Goal: Book appointment/travel/reservation

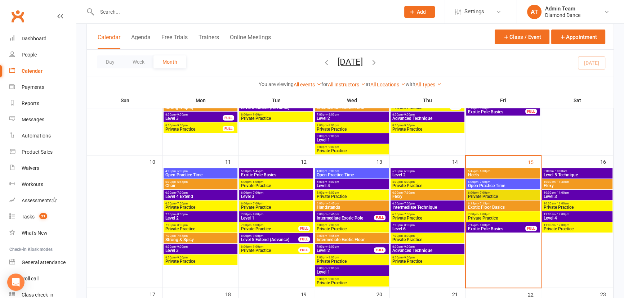
click at [598, 171] on span "9:00am - 10:00am" at bounding box center [577, 171] width 68 height 3
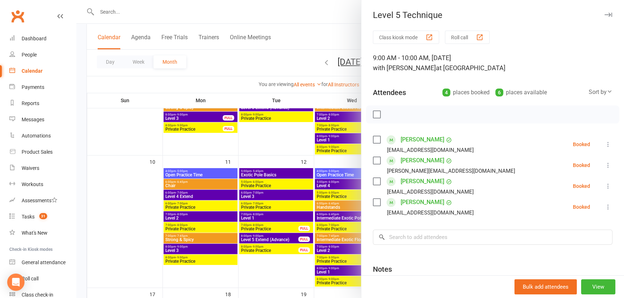
click at [282, 141] on div at bounding box center [350, 149] width 548 height 298
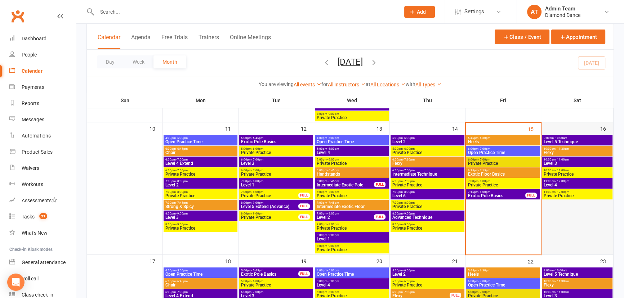
scroll to position [295, 0]
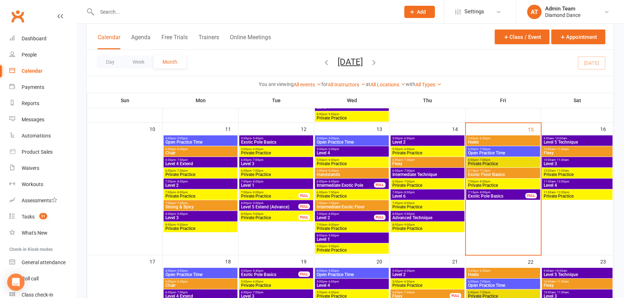
click at [596, 139] on span "9:00am - 10:00am" at bounding box center [577, 138] width 68 height 3
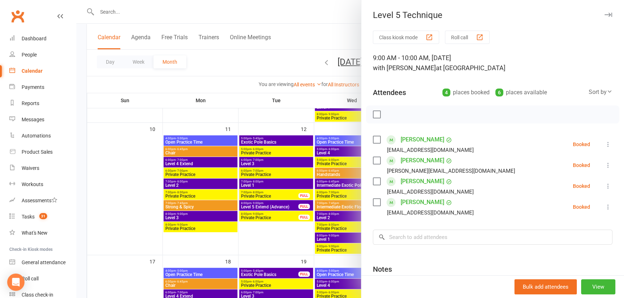
click at [313, 129] on div at bounding box center [350, 149] width 548 height 298
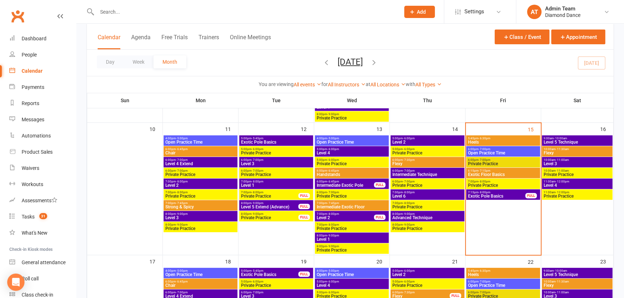
click at [495, 151] on span "Open Practice Time" at bounding box center [503, 153] width 71 height 4
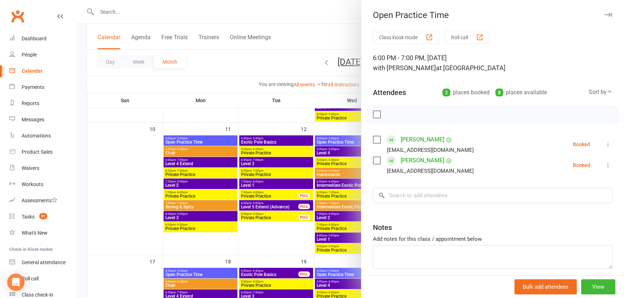
click at [310, 115] on div at bounding box center [350, 149] width 548 height 298
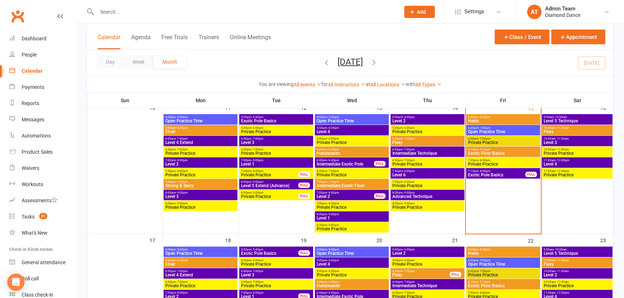
scroll to position [360, 0]
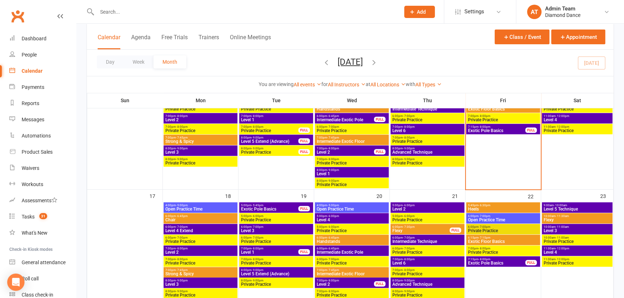
click at [411, 258] on span "- 8:00pm" at bounding box center [409, 259] width 12 height 3
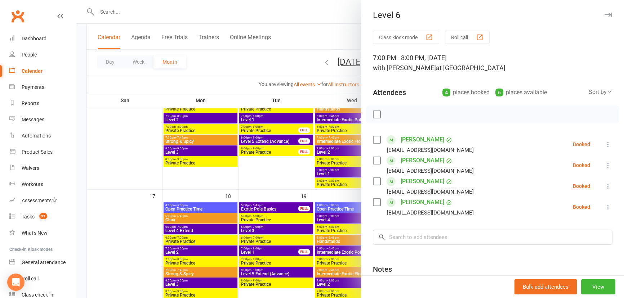
click at [376, 204] on label at bounding box center [376, 202] width 7 height 7
click at [593, 206] on li "[PERSON_NAME] [EMAIL_ADDRESS][DOMAIN_NAME] Booked More info Remove Check in Mar…" at bounding box center [493, 207] width 240 height 21
click at [605, 209] on icon at bounding box center [608, 207] width 7 height 7
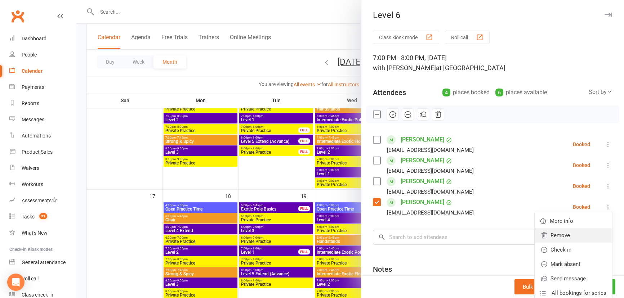
click at [576, 236] on link "Remove" at bounding box center [573, 235] width 77 height 14
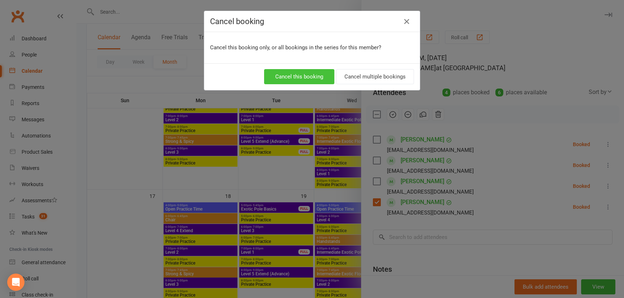
click at [317, 76] on button "Cancel this booking" at bounding box center [299, 76] width 70 height 15
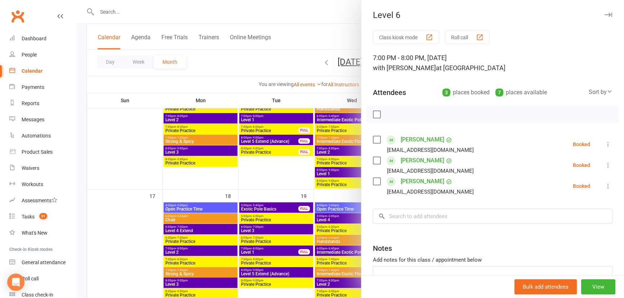
click at [270, 158] on div at bounding box center [350, 149] width 548 height 298
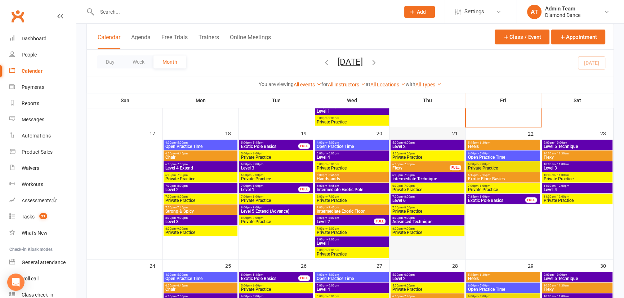
scroll to position [425, 0]
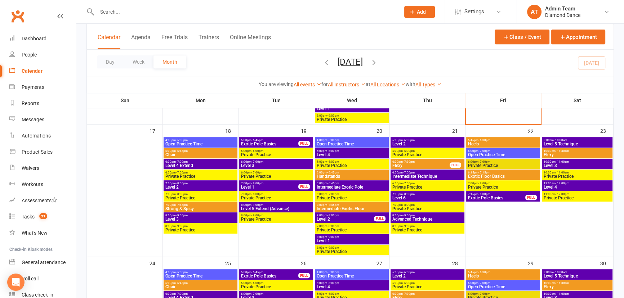
click at [420, 215] on span "8:00pm - 9:00pm" at bounding box center [427, 215] width 71 height 3
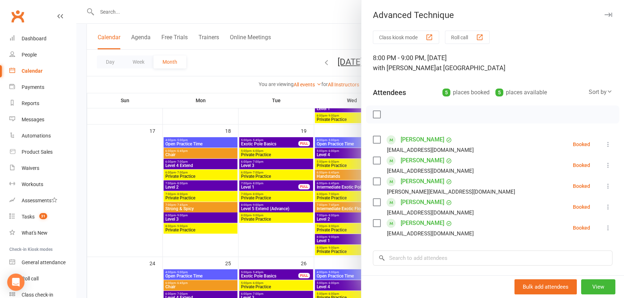
click at [376, 205] on label at bounding box center [376, 202] width 7 height 7
click at [605, 207] on icon at bounding box center [608, 207] width 7 height 7
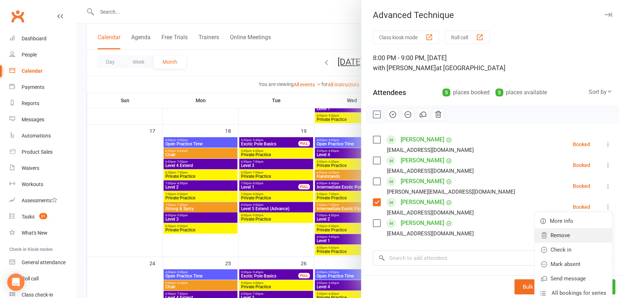
click at [555, 235] on link "Remove" at bounding box center [573, 235] width 77 height 14
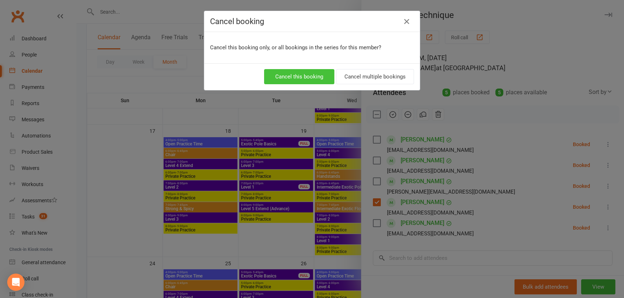
click at [313, 79] on button "Cancel this booking" at bounding box center [299, 76] width 70 height 15
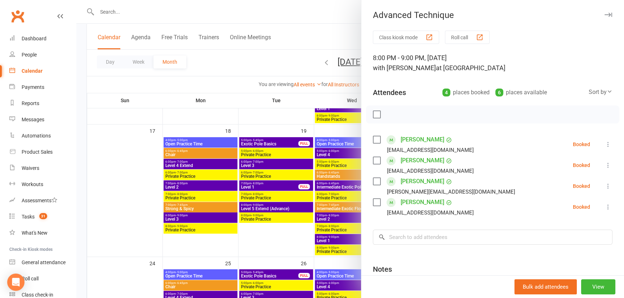
click at [287, 234] on div at bounding box center [350, 149] width 548 height 298
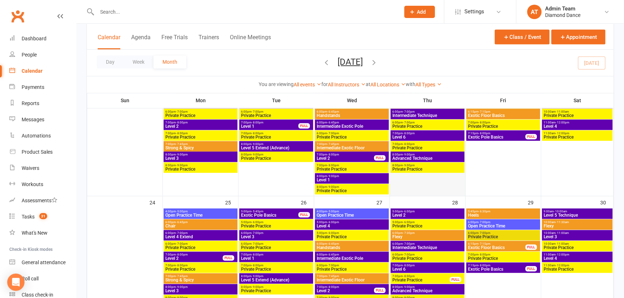
scroll to position [491, 0]
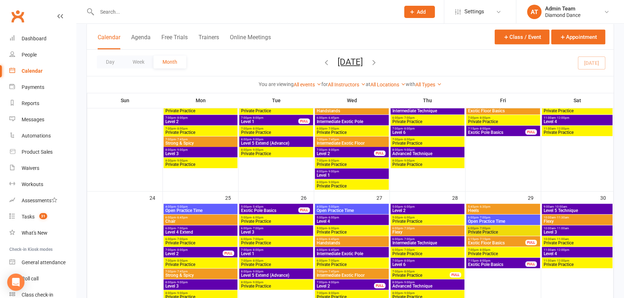
click at [407, 259] on span "- 8:00pm" at bounding box center [409, 260] width 12 height 3
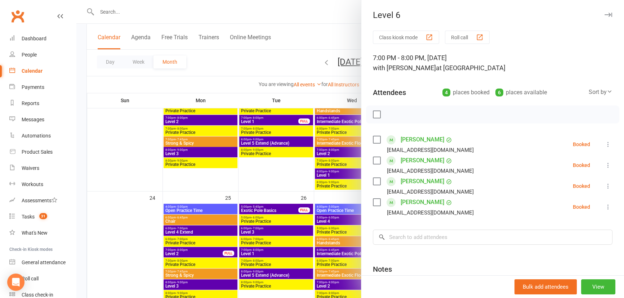
click at [323, 170] on div at bounding box center [350, 149] width 548 height 298
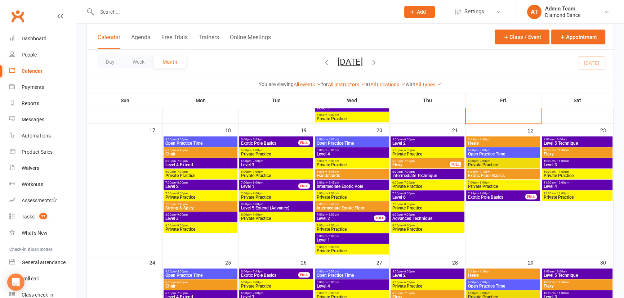
scroll to position [425, 0]
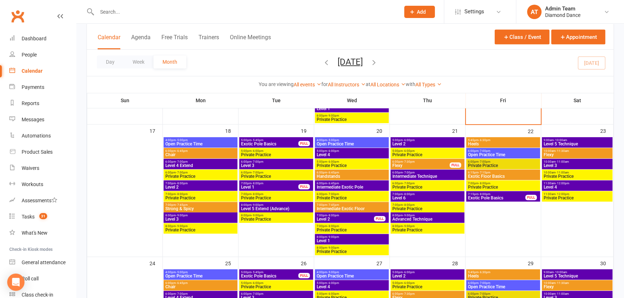
click at [344, 173] on span "6:00pm - 6:45pm" at bounding box center [351, 172] width 71 height 3
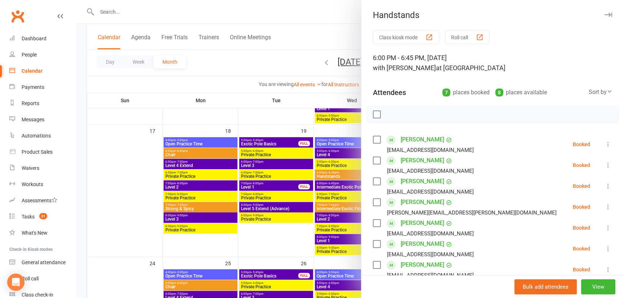
click at [376, 224] on label at bounding box center [376, 223] width 7 height 7
click at [605, 229] on icon at bounding box center [608, 227] width 7 height 7
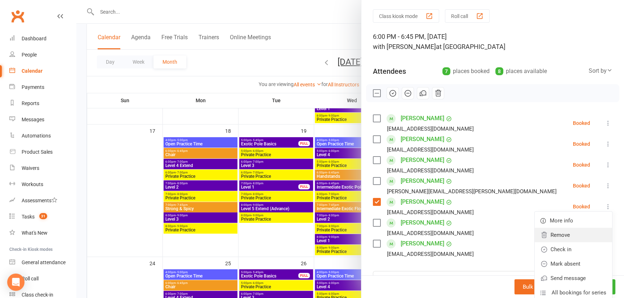
scroll to position [32, 0]
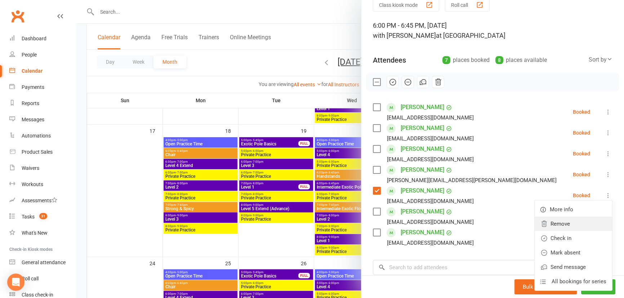
click at [557, 224] on link "Remove" at bounding box center [573, 224] width 77 height 14
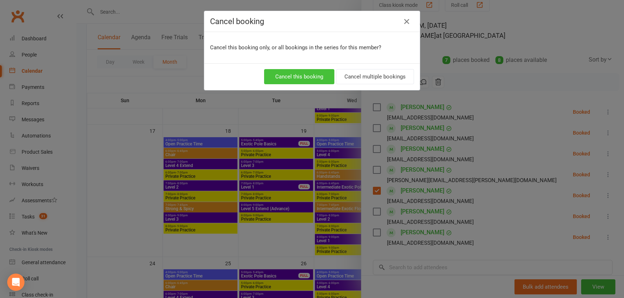
click at [308, 76] on button "Cancel this booking" at bounding box center [299, 76] width 70 height 15
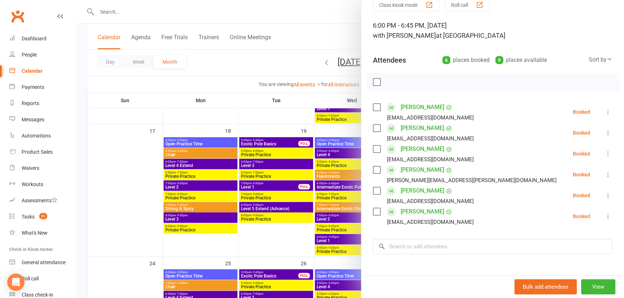
click at [291, 99] on div at bounding box center [350, 149] width 548 height 298
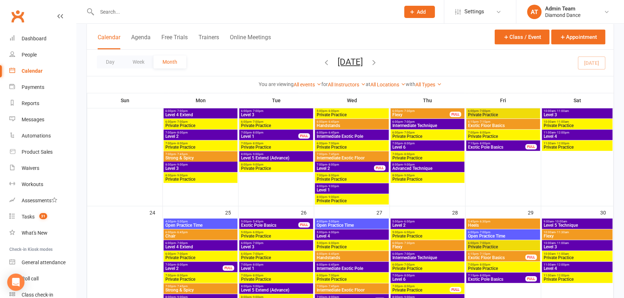
scroll to position [524, 0]
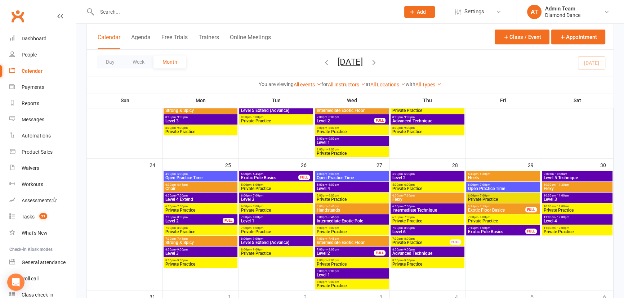
click at [338, 207] on span "6:00pm - 6:45pm" at bounding box center [351, 206] width 71 height 3
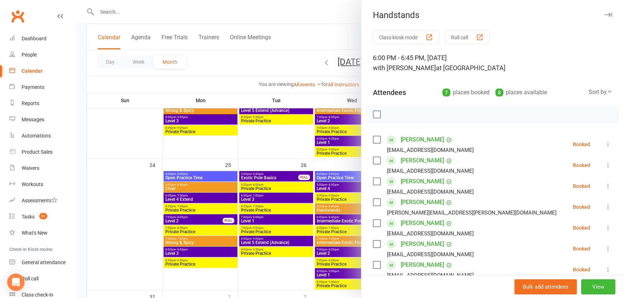
click at [276, 137] on div at bounding box center [350, 149] width 548 height 298
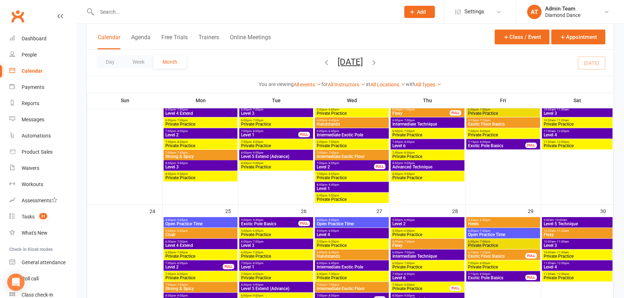
scroll to position [425, 0]
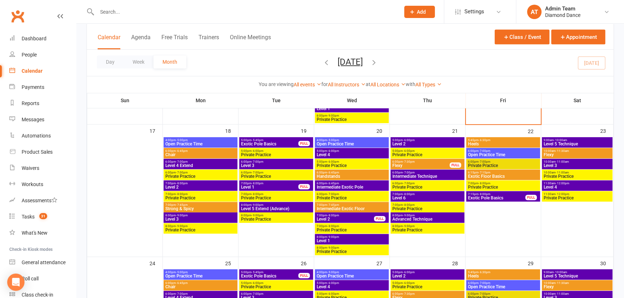
click at [443, 198] on span "Level 6" at bounding box center [427, 198] width 71 height 4
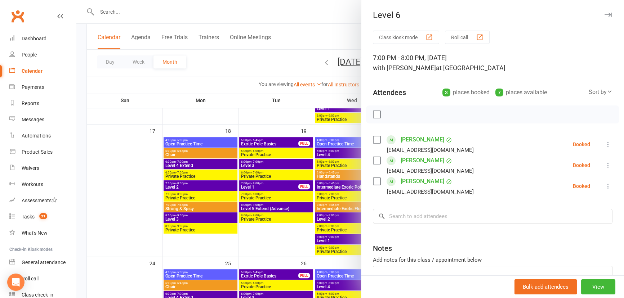
click at [299, 219] on div at bounding box center [350, 149] width 548 height 298
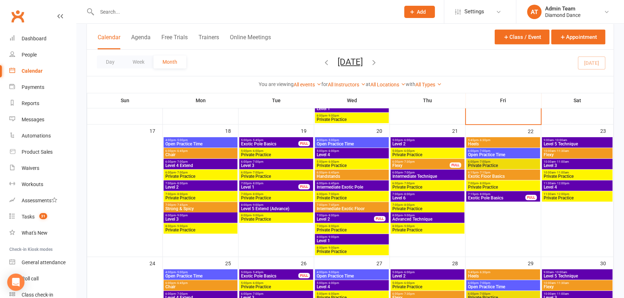
click at [417, 139] on span "5:00pm - 6:00pm" at bounding box center [427, 140] width 71 height 3
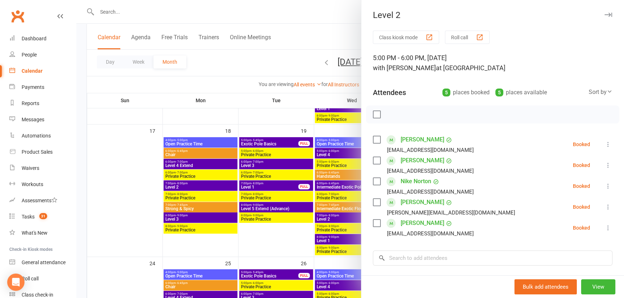
click at [317, 138] on div at bounding box center [350, 149] width 548 height 298
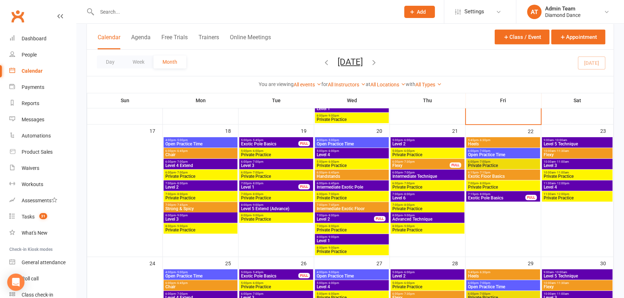
click at [405, 162] on span "6:00pm - 7:30pm" at bounding box center [421, 161] width 58 height 3
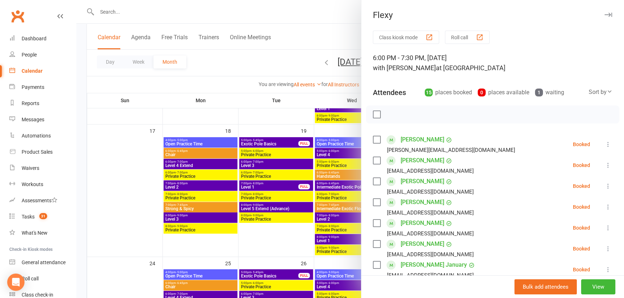
click at [315, 119] on div at bounding box center [350, 149] width 548 height 298
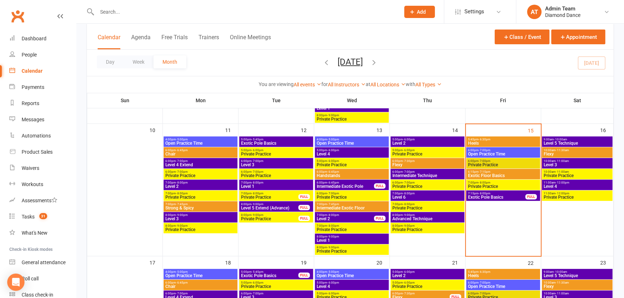
scroll to position [295, 0]
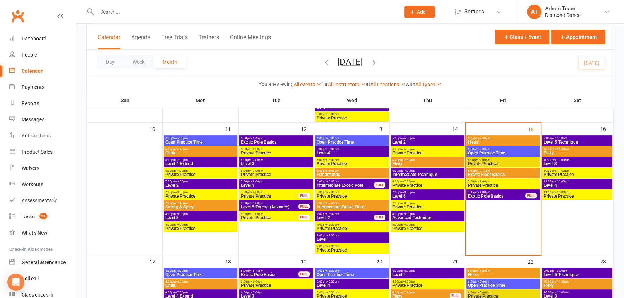
click at [576, 182] on span "11:00am - 12:00pm" at bounding box center [577, 181] width 68 height 3
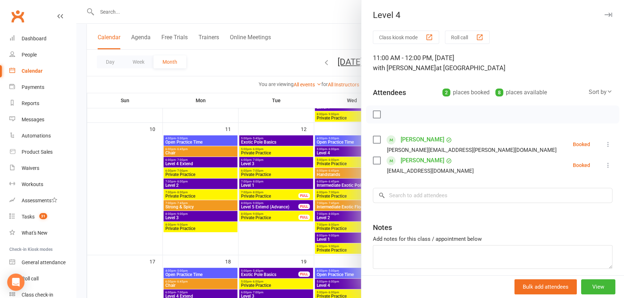
click at [343, 112] on div at bounding box center [350, 149] width 548 height 298
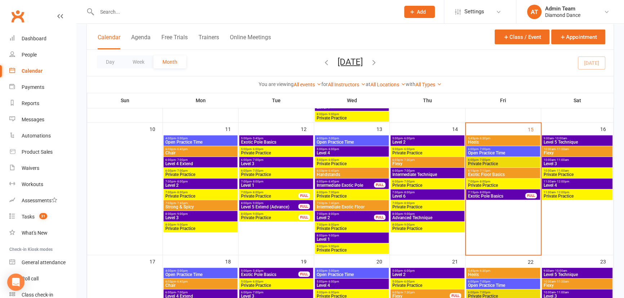
click at [575, 161] on div "10:00am - 11:00am Level 3" at bounding box center [577, 162] width 71 height 10
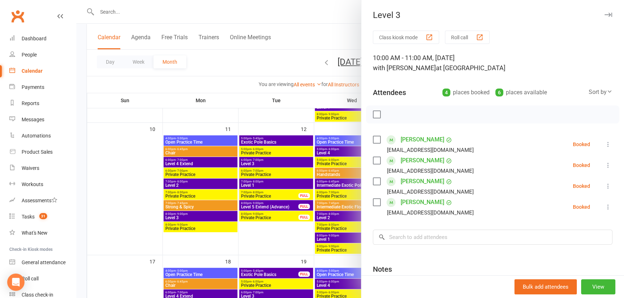
click at [317, 110] on div at bounding box center [350, 149] width 548 height 298
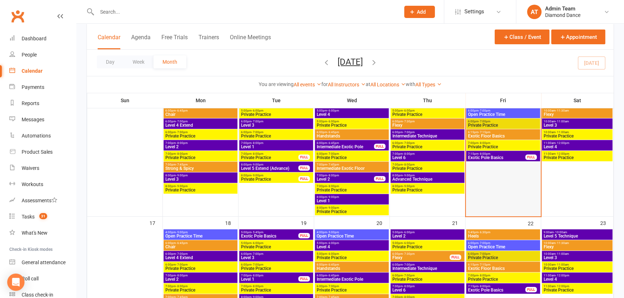
scroll to position [393, 0]
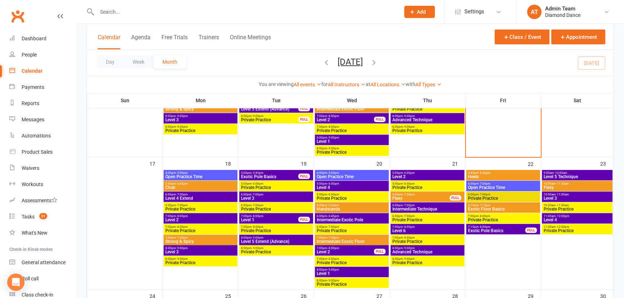
click at [409, 251] on span "Advanced Technique" at bounding box center [427, 252] width 71 height 4
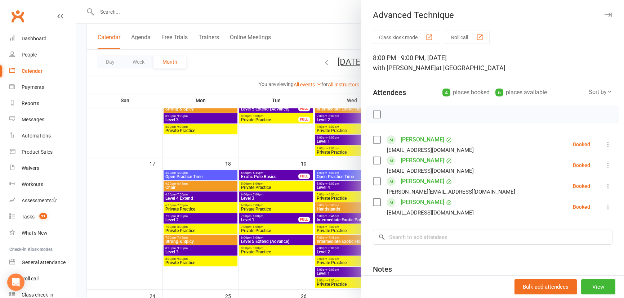
click at [326, 227] on div at bounding box center [350, 149] width 548 height 298
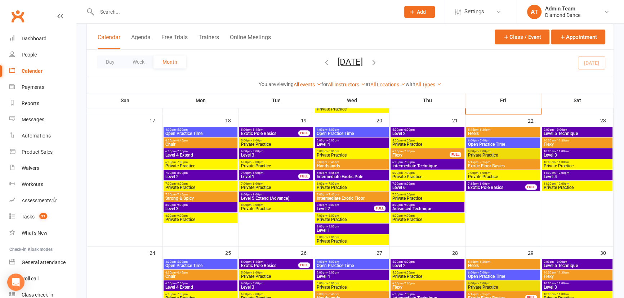
scroll to position [524, 0]
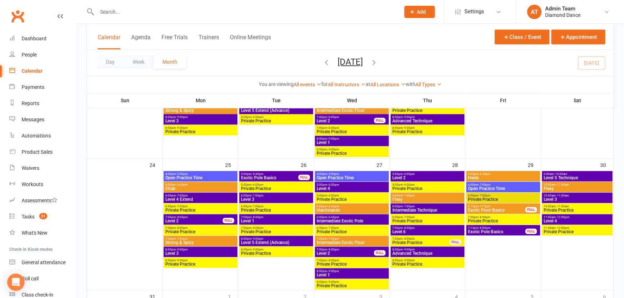
click at [406, 250] on span "- 9:00pm" at bounding box center [409, 249] width 12 height 3
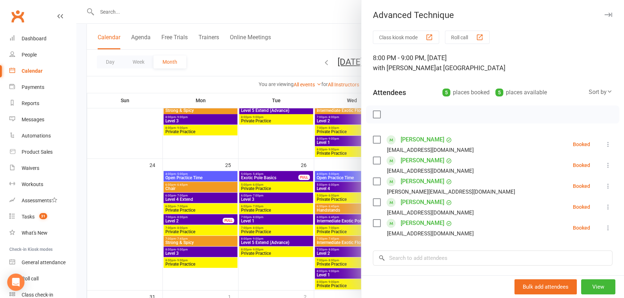
click at [258, 135] on div at bounding box center [350, 149] width 548 height 298
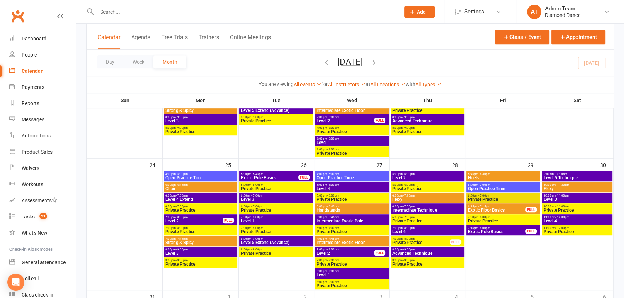
click at [404, 230] on span "Level 6" at bounding box center [427, 232] width 71 height 4
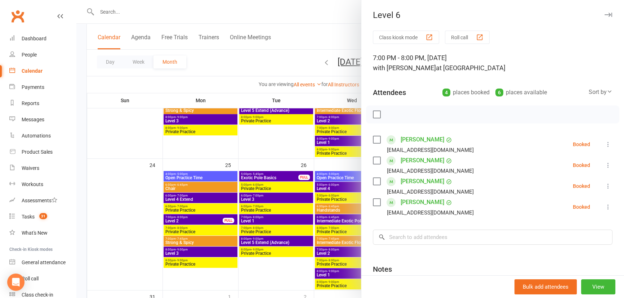
click at [311, 155] on div at bounding box center [350, 149] width 548 height 298
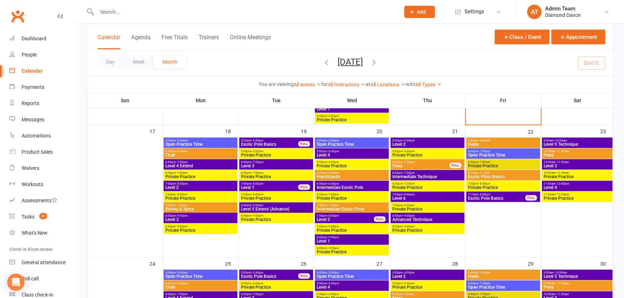
scroll to position [425, 0]
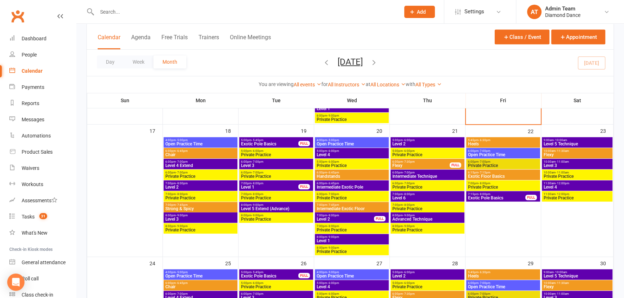
click at [507, 173] on span "6:15pm - 7:15pm" at bounding box center [503, 172] width 71 height 3
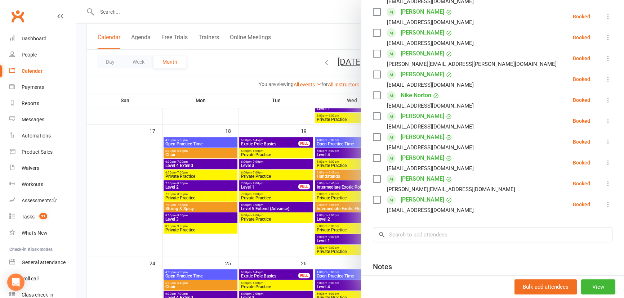
scroll to position [247, 0]
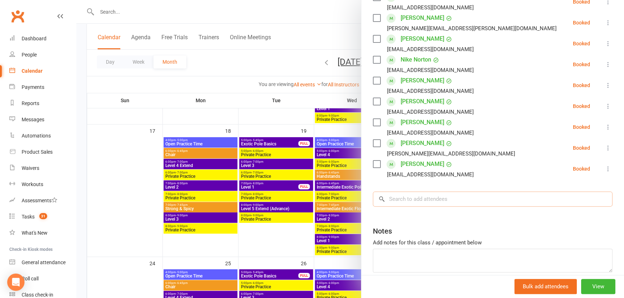
click at [473, 202] on input "search" at bounding box center [493, 199] width 240 height 15
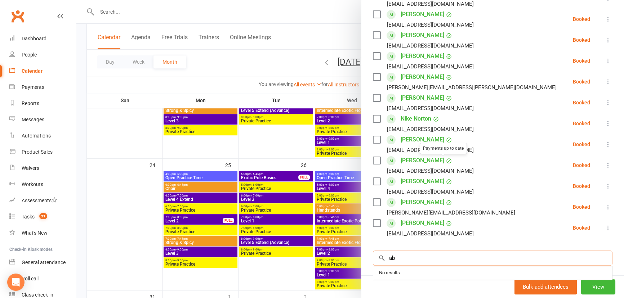
scroll to position [214, 0]
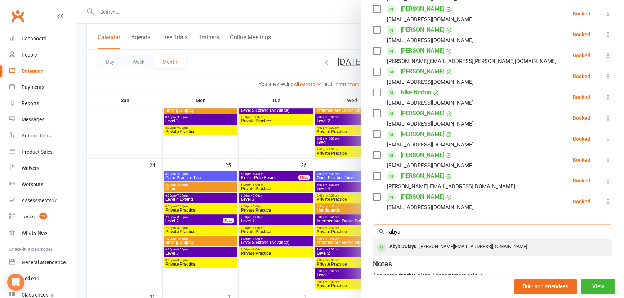
type input "abya"
click at [423, 249] on div "[PERSON_NAME][EMAIL_ADDRESS][DOMAIN_NAME]" at bounding box center [492, 247] width 233 height 10
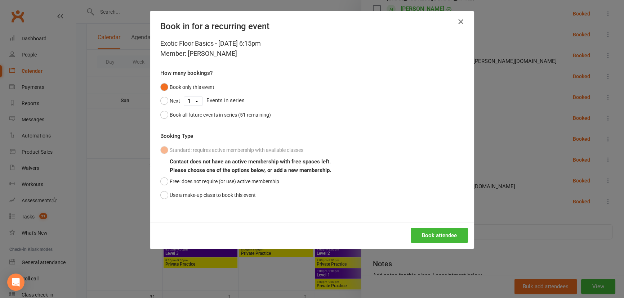
click at [459, 22] on icon "button" at bounding box center [460, 21] width 9 height 9
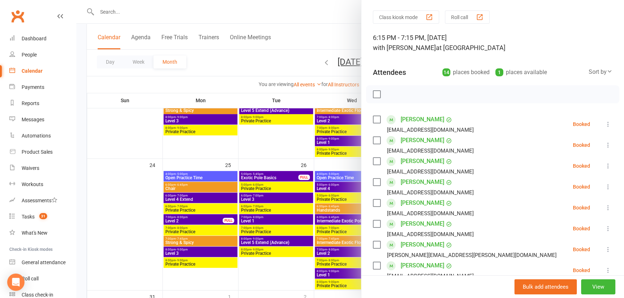
scroll to position [0, 0]
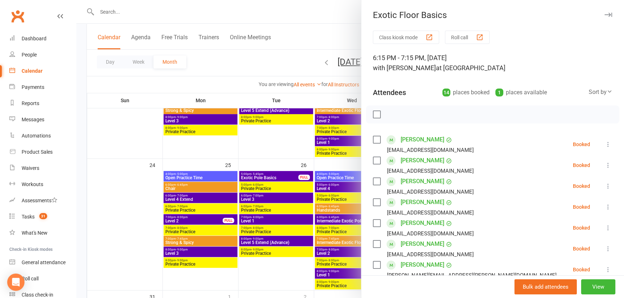
click at [605, 15] on icon "button" at bounding box center [609, 15] width 8 height 4
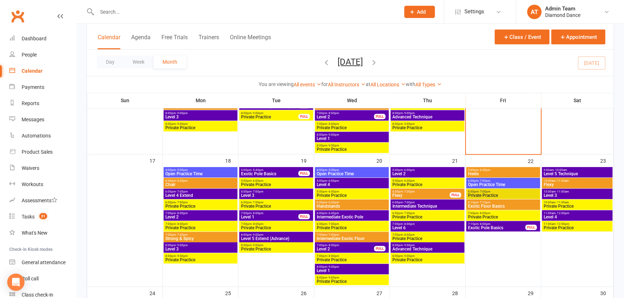
scroll to position [393, 0]
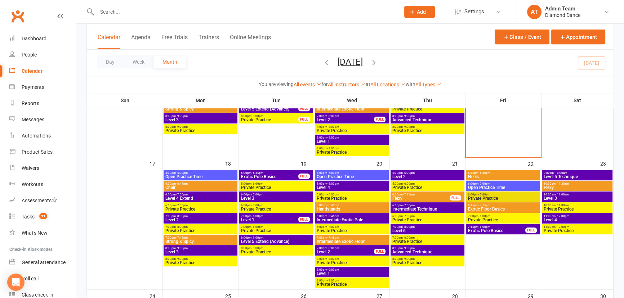
click at [504, 229] on span "Exotic Pole Basics" at bounding box center [497, 231] width 58 height 4
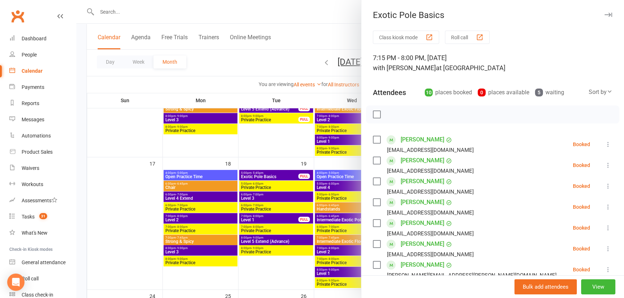
scroll to position [0, 0]
click at [605, 14] on icon "button" at bounding box center [609, 15] width 8 height 4
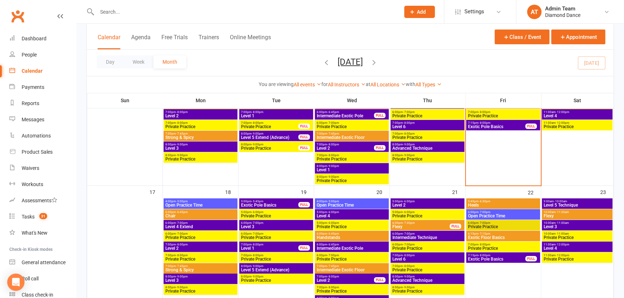
scroll to position [295, 0]
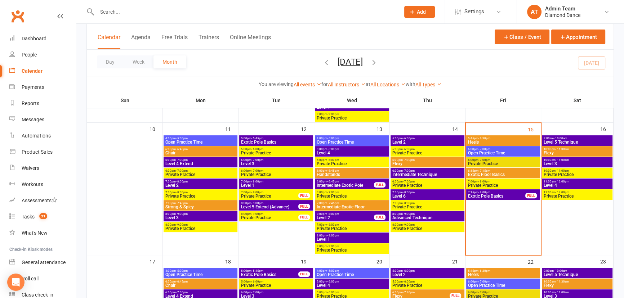
click at [363, 206] on span "Intermediate Exotic Floor" at bounding box center [351, 207] width 71 height 4
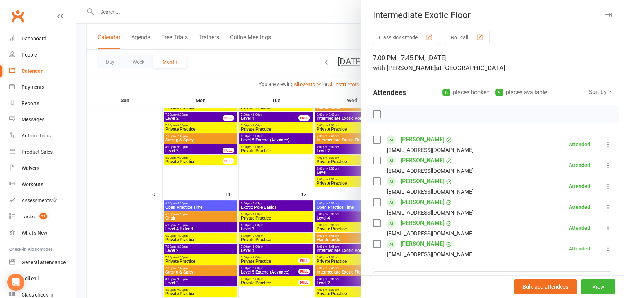
scroll to position [229, 0]
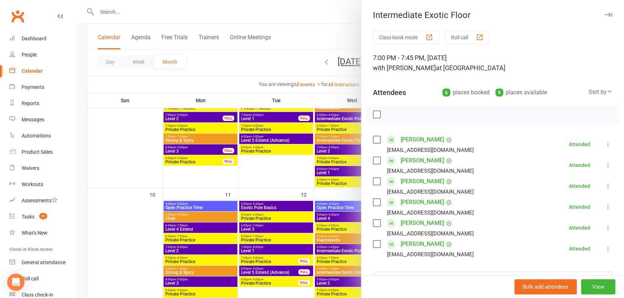
click at [604, 12] on button "button" at bounding box center [608, 14] width 9 height 9
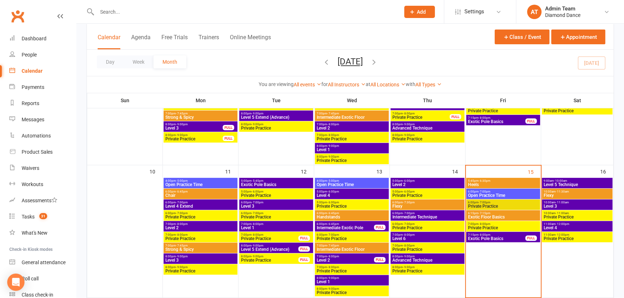
scroll to position [262, 0]
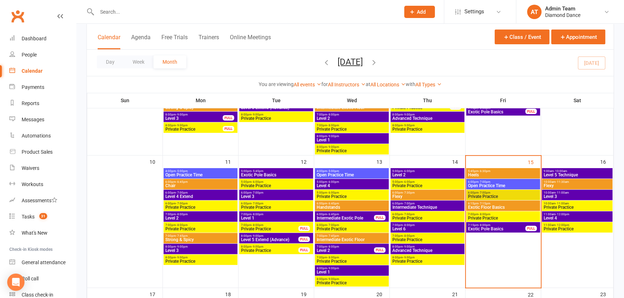
click at [361, 216] on span "Intermediate Exotic Pole" at bounding box center [345, 218] width 58 height 4
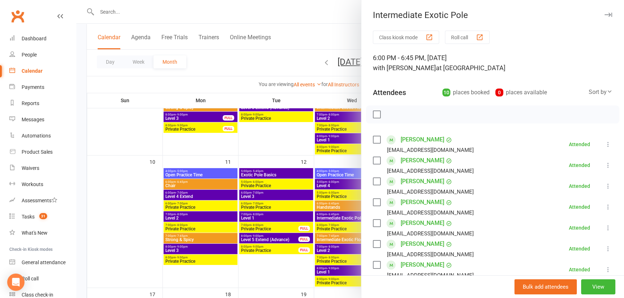
scroll to position [0, 0]
click at [604, 18] on button "button" at bounding box center [608, 14] width 9 height 9
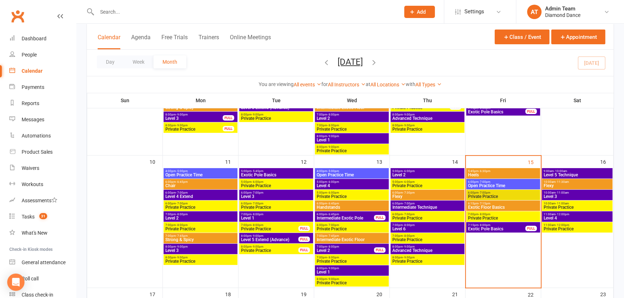
click at [358, 239] on span "Intermediate Exotic Floor" at bounding box center [351, 240] width 71 height 4
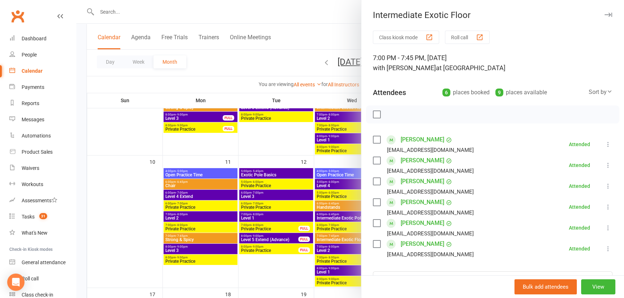
click at [604, 12] on button "button" at bounding box center [608, 14] width 9 height 9
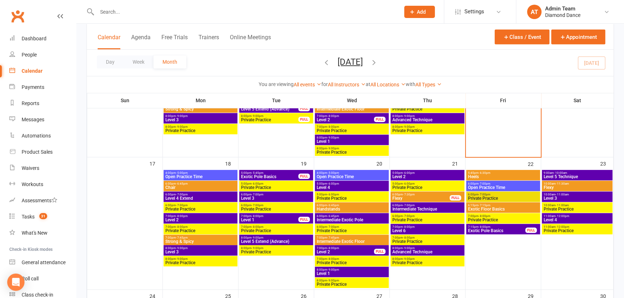
click at [362, 240] on span "Intermediate Exotic Floor" at bounding box center [351, 242] width 71 height 4
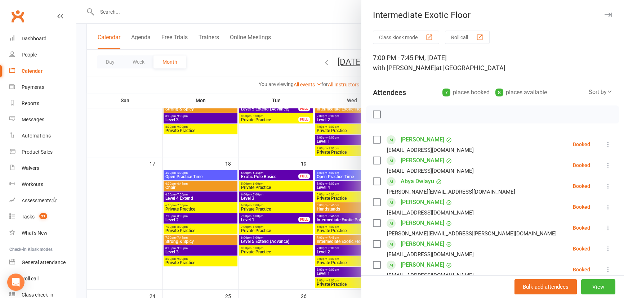
click at [605, 13] on icon "button" at bounding box center [609, 15] width 8 height 4
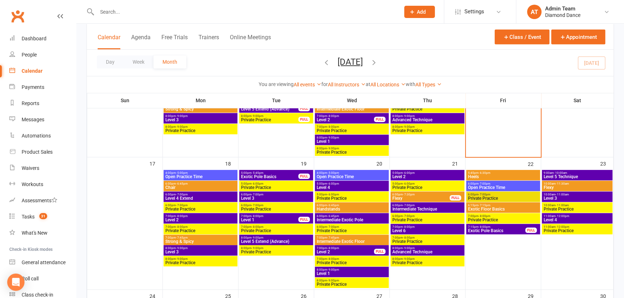
click at [359, 222] on span "Intermediate Exotic Pole" at bounding box center [351, 220] width 71 height 4
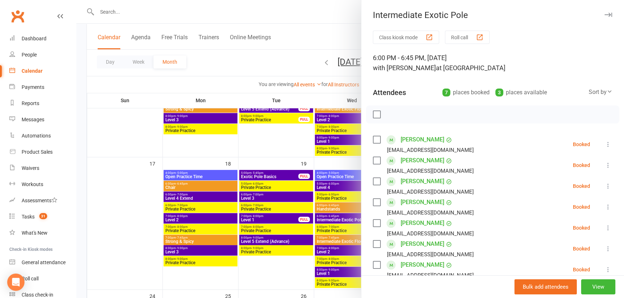
click at [604, 12] on button "button" at bounding box center [608, 14] width 9 height 9
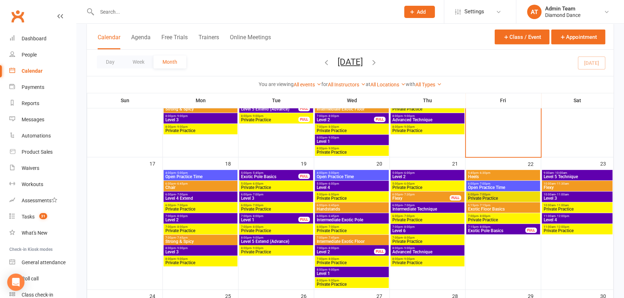
click at [214, 186] on span "Chair" at bounding box center [200, 188] width 71 height 4
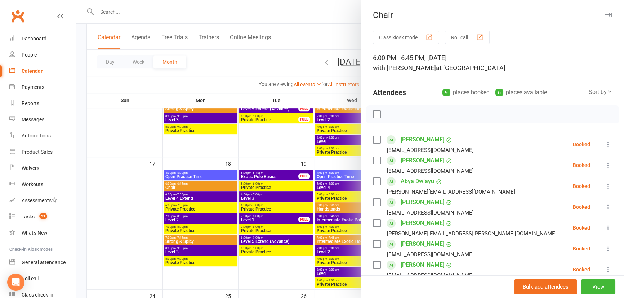
scroll to position [32, 0]
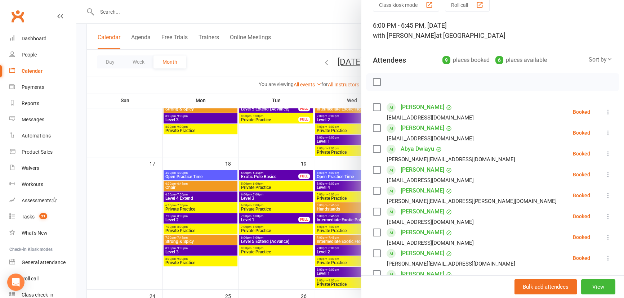
click at [605, 152] on icon at bounding box center [608, 153] width 7 height 7
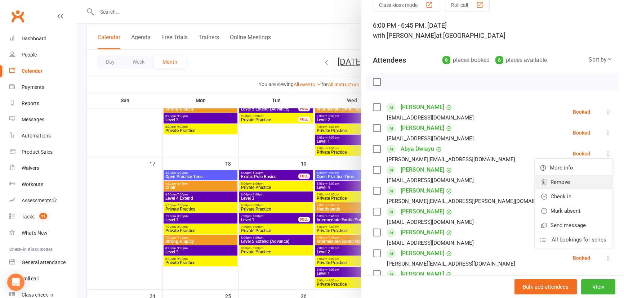
click at [584, 185] on link "Remove" at bounding box center [573, 182] width 77 height 14
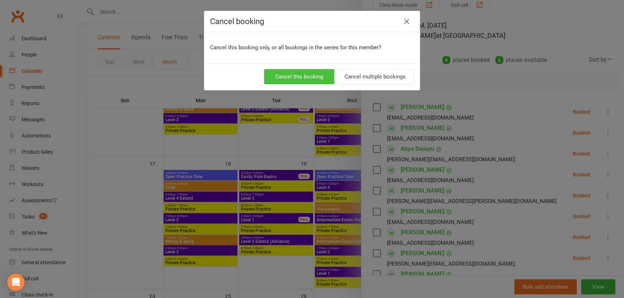
click at [308, 76] on button "Cancel this booking" at bounding box center [299, 76] width 70 height 15
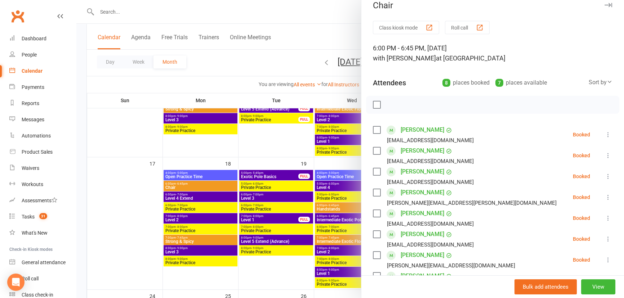
scroll to position [0, 0]
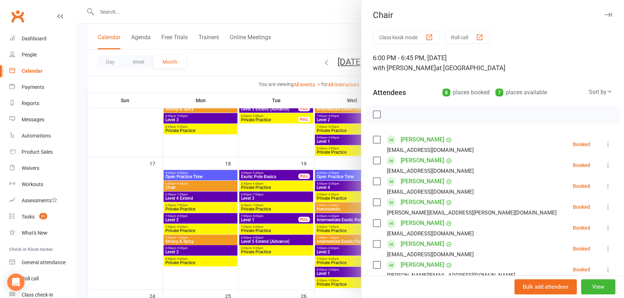
click at [605, 14] on icon "button" at bounding box center [609, 15] width 8 height 4
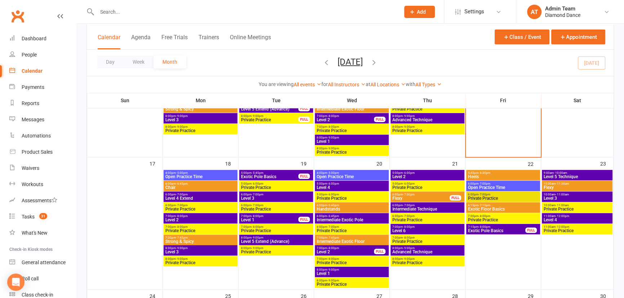
click at [276, 173] on span "5:00pm - 5:45pm" at bounding box center [270, 172] width 58 height 3
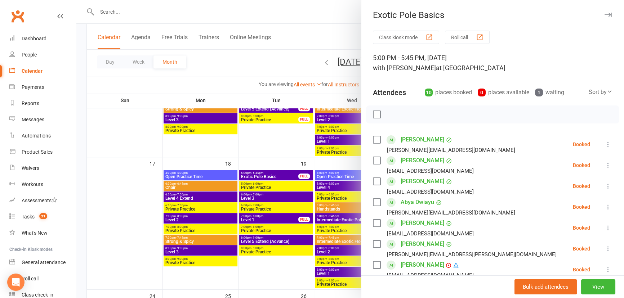
click at [605, 14] on icon "button" at bounding box center [609, 15] width 8 height 4
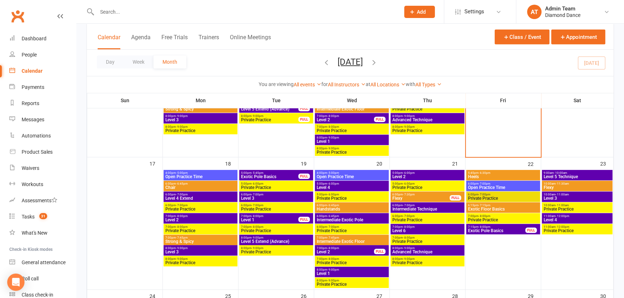
click at [508, 208] on span "Exotic Floor Basics" at bounding box center [503, 209] width 71 height 4
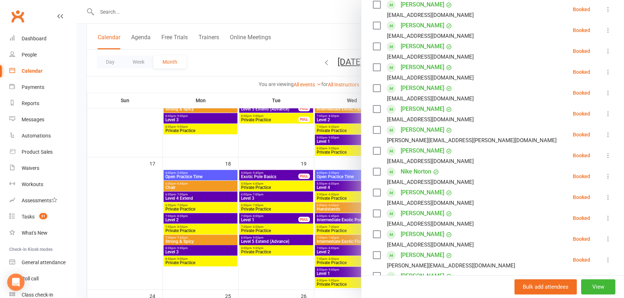
scroll to position [196, 0]
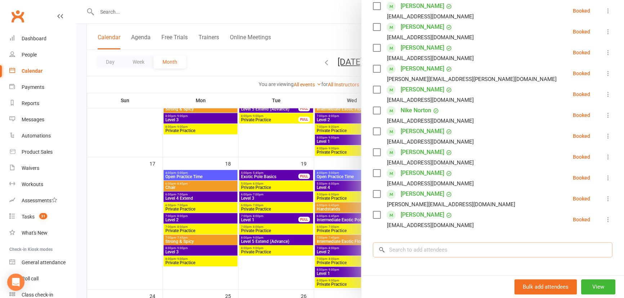
drag, startPoint x: 447, startPoint y: 251, endPoint x: 432, endPoint y: 237, distance: 20.4
click at [440, 246] on input "search" at bounding box center [493, 249] width 240 height 15
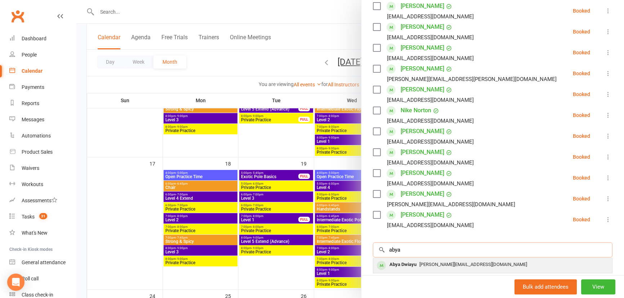
type input "abya"
click at [413, 269] on div "Abya Dwiayu" at bounding box center [403, 265] width 33 height 10
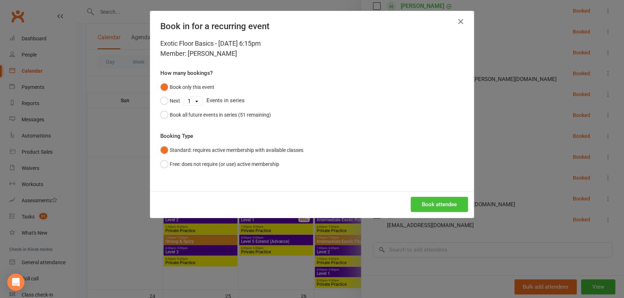
click at [426, 209] on button "Book attendee" at bounding box center [439, 204] width 57 height 15
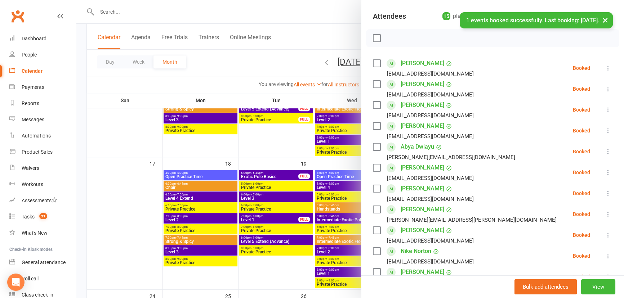
scroll to position [65, 0]
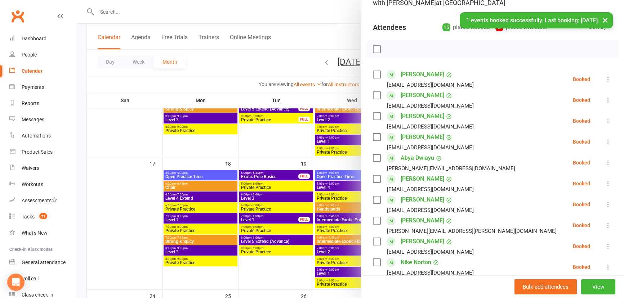
click at [607, 21] on button "×" at bounding box center [605, 19] width 13 height 15
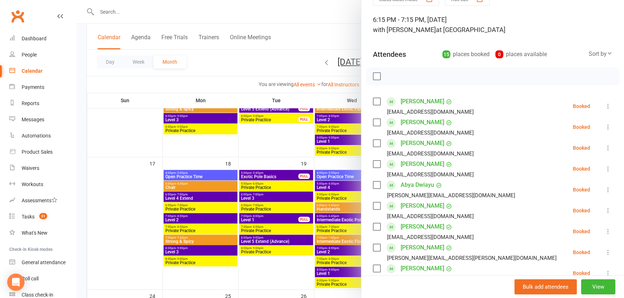
scroll to position [0, 0]
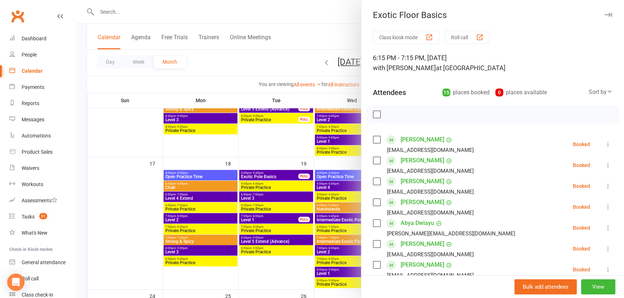
click at [605, 14] on icon "button" at bounding box center [609, 15] width 8 height 4
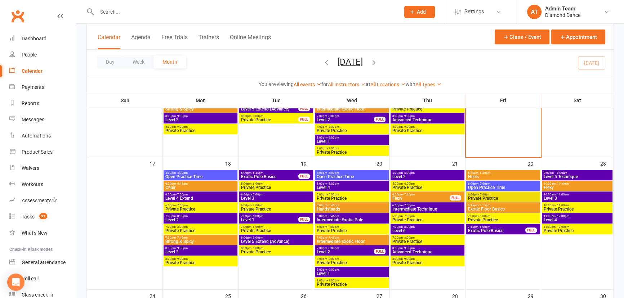
click at [489, 229] on span "Exotic Pole Basics" at bounding box center [497, 231] width 58 height 4
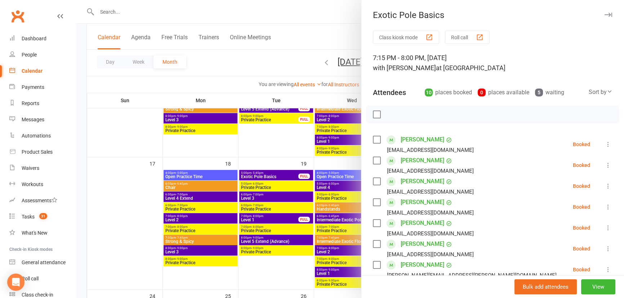
click at [604, 12] on button "button" at bounding box center [608, 14] width 9 height 9
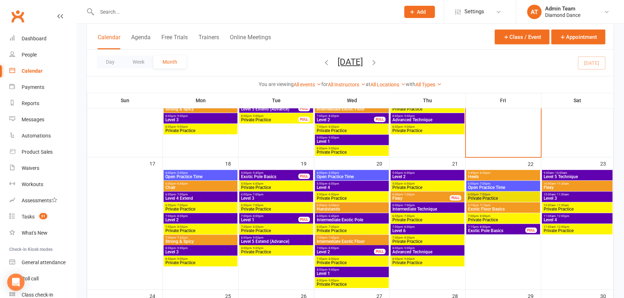
click at [520, 175] on span "Heels" at bounding box center [503, 177] width 71 height 4
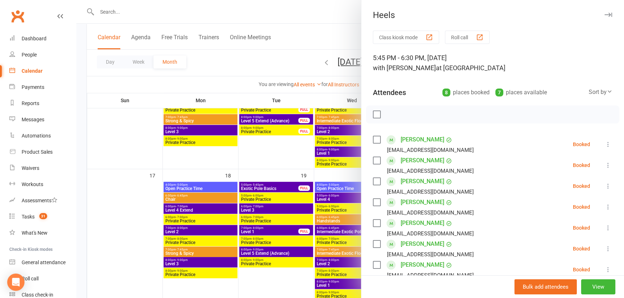
scroll to position [360, 0]
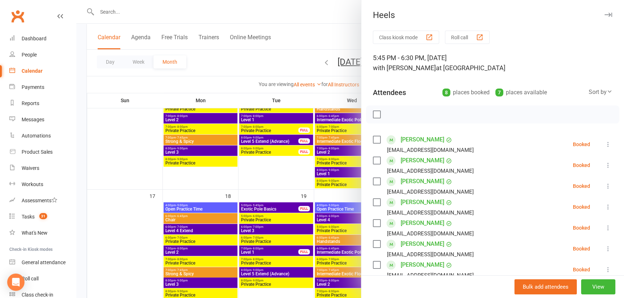
drag, startPoint x: 601, startPoint y: 14, endPoint x: 601, endPoint y: 19, distance: 4.3
click at [605, 14] on icon "button" at bounding box center [609, 15] width 8 height 4
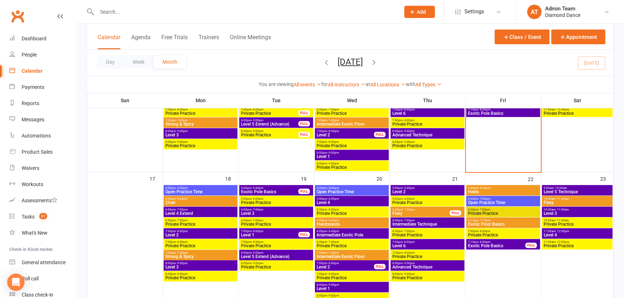
scroll to position [393, 0]
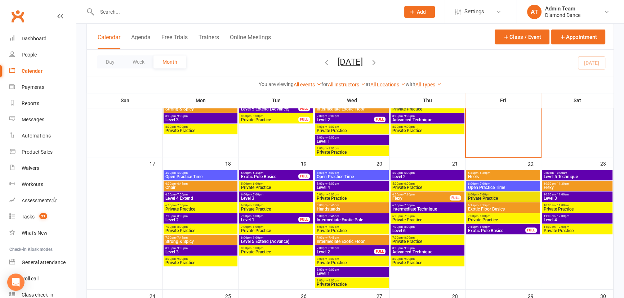
click at [275, 173] on span "5:00pm - 5:45pm" at bounding box center [270, 172] width 58 height 3
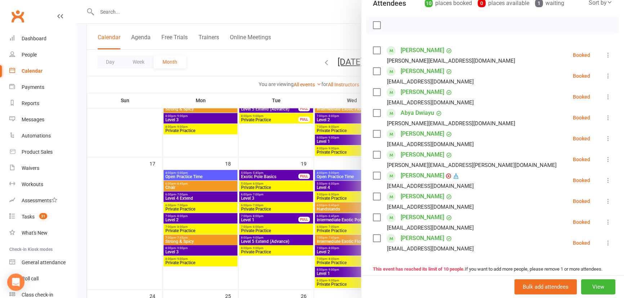
scroll to position [0, 0]
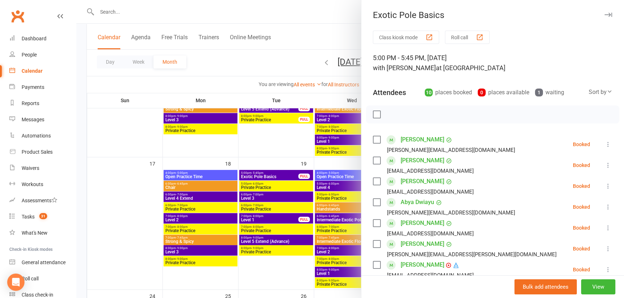
click at [605, 15] on icon "button" at bounding box center [609, 15] width 8 height 4
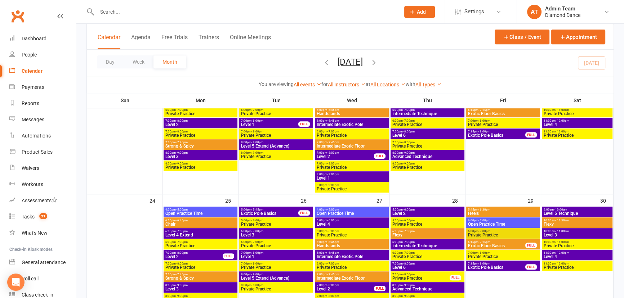
scroll to position [491, 0]
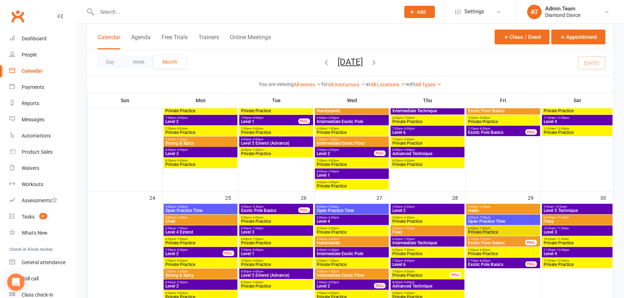
click at [265, 209] on span "Exotic Pole Basics" at bounding box center [270, 211] width 58 height 4
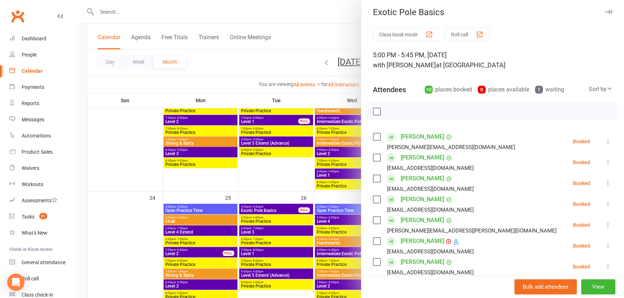
scroll to position [0, 0]
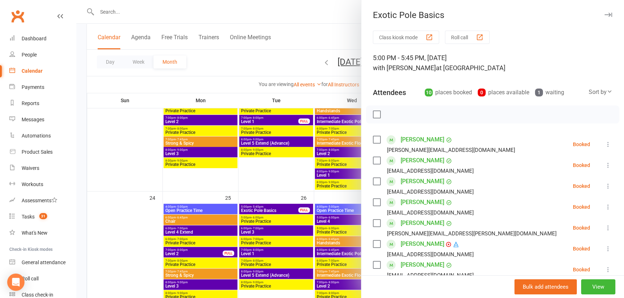
click at [605, 14] on icon "button" at bounding box center [609, 15] width 8 height 4
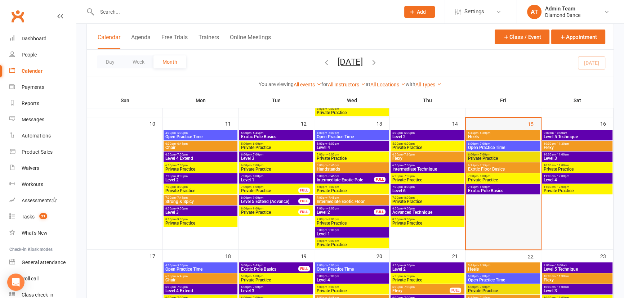
scroll to position [295, 0]
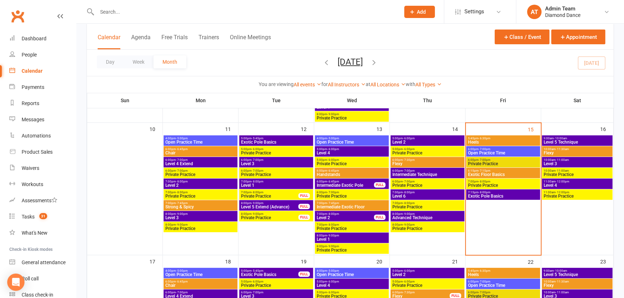
click at [499, 197] on span "Exotic Pole Basics" at bounding box center [503, 196] width 71 height 4
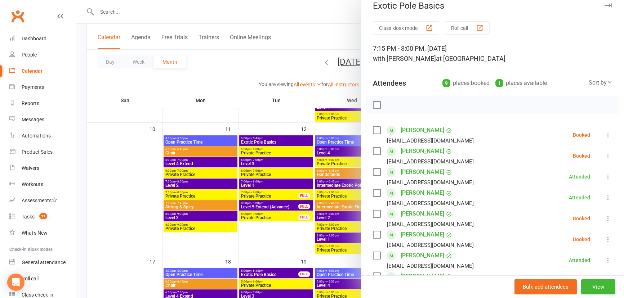
scroll to position [0, 0]
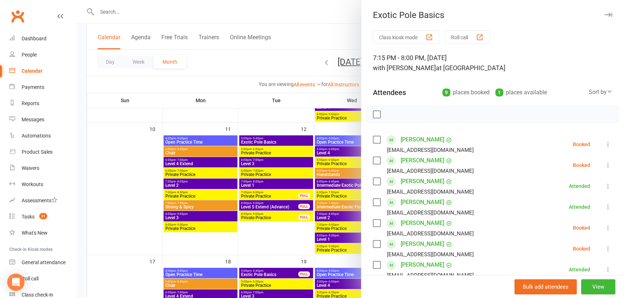
click at [605, 13] on icon "button" at bounding box center [609, 15] width 8 height 4
